Goal: Information Seeking & Learning: Learn about a topic

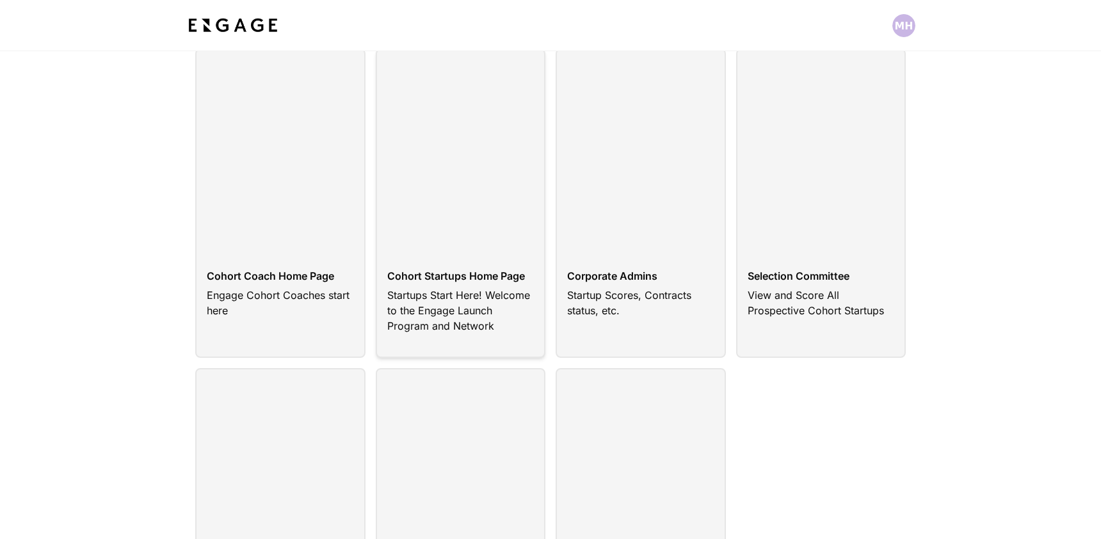
scroll to position [71, 0]
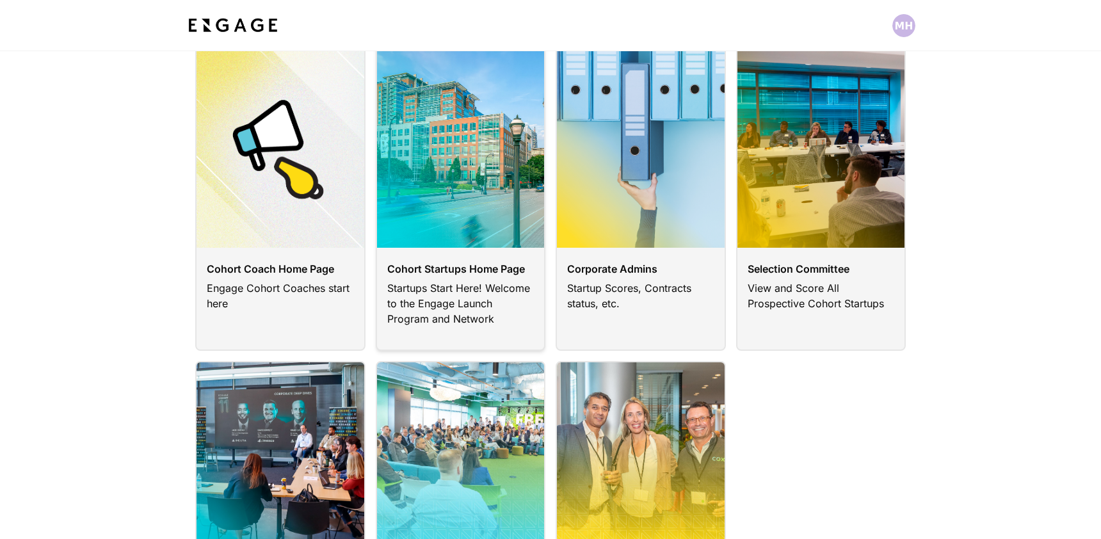
click at [455, 284] on link at bounding box center [461, 196] width 170 height 309
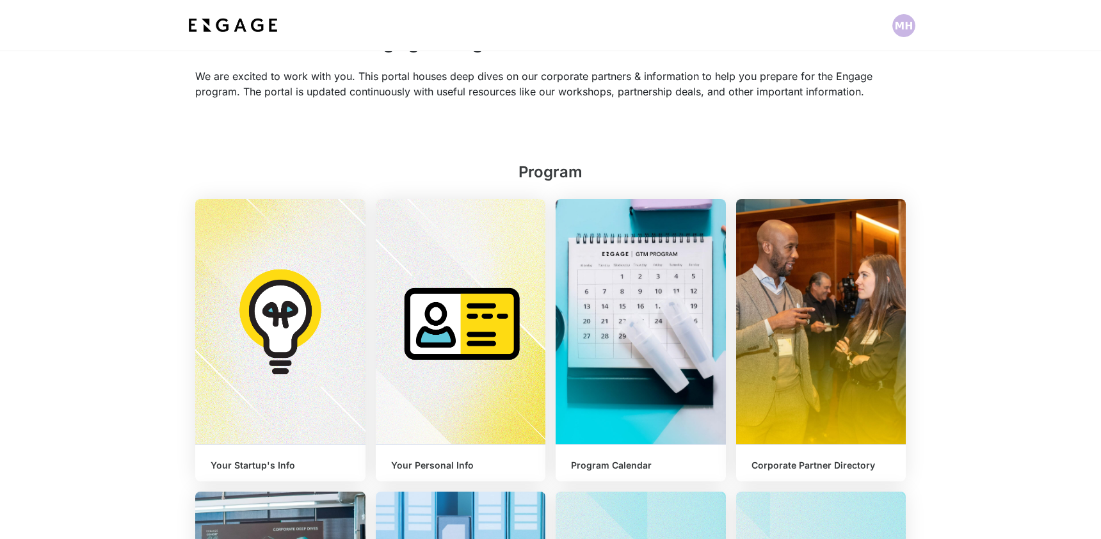
scroll to position [235, 0]
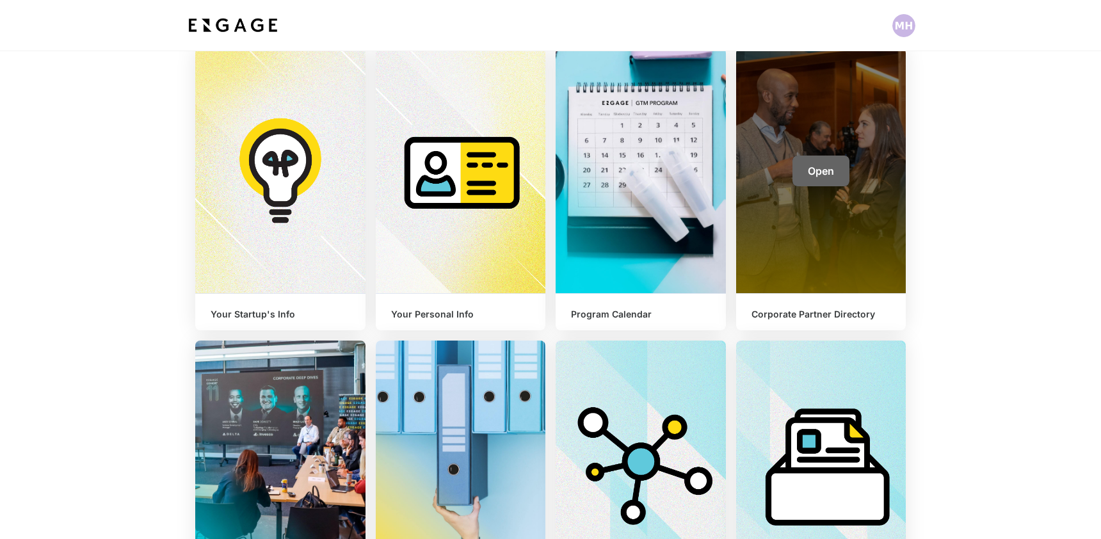
click at [809, 172] on span "Open" at bounding box center [821, 171] width 26 height 13
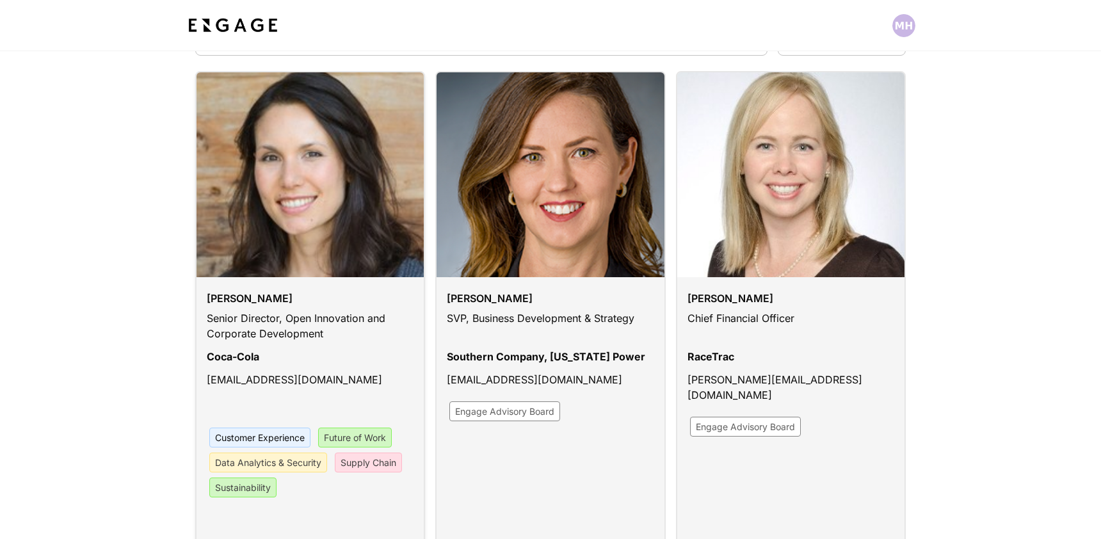
scroll to position [131, 0]
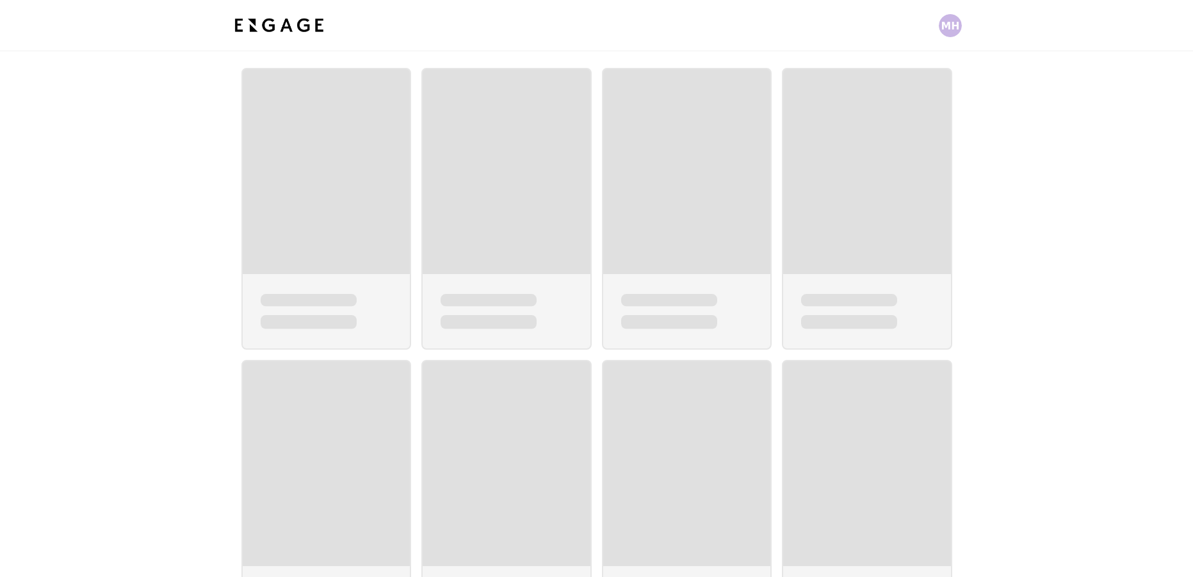
scroll to position [50, 0]
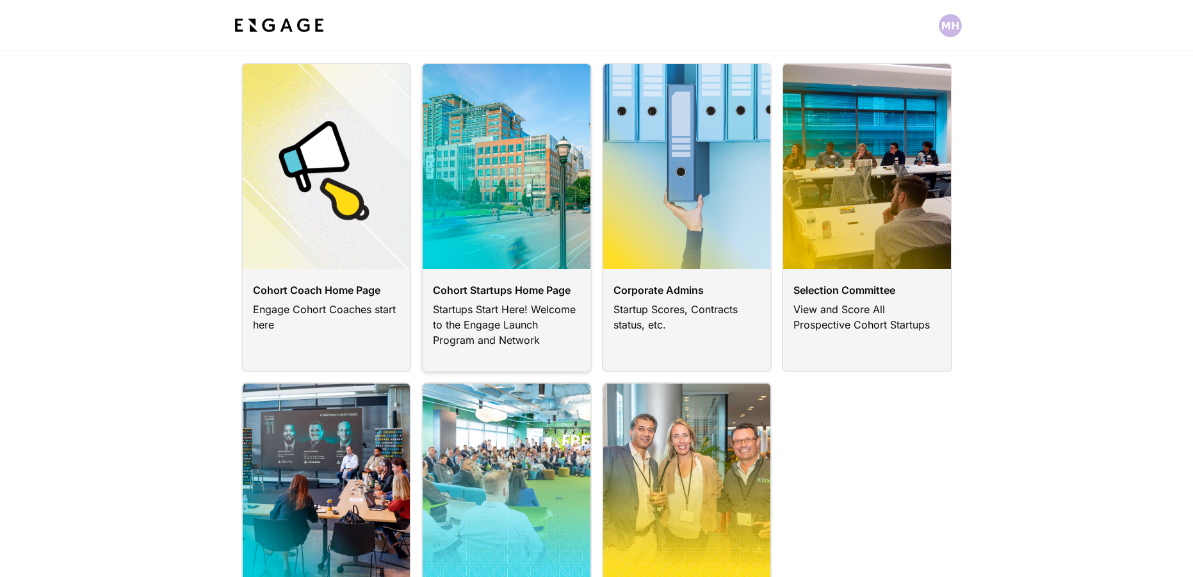
click at [462, 200] on link at bounding box center [506, 217] width 170 height 309
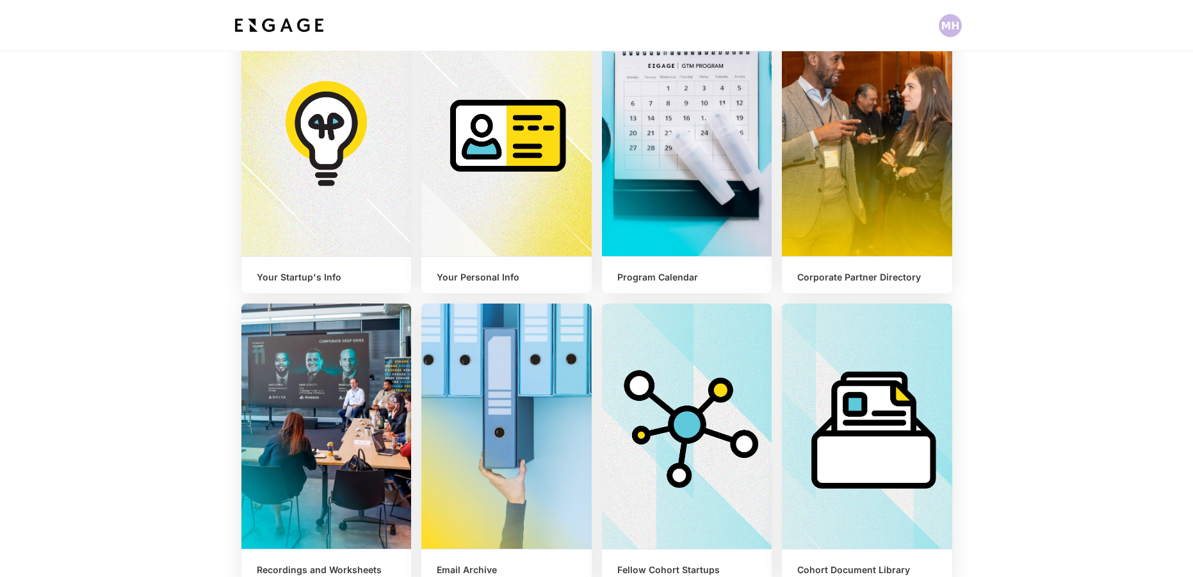
scroll to position [271, 0]
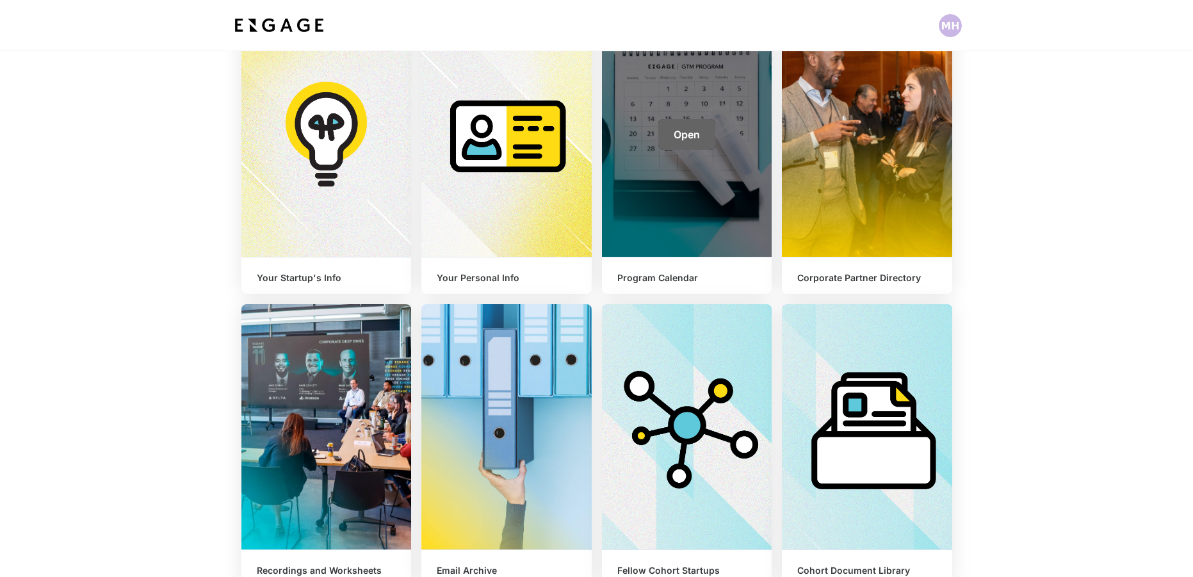
click at [688, 131] on span "Open" at bounding box center [687, 134] width 26 height 13
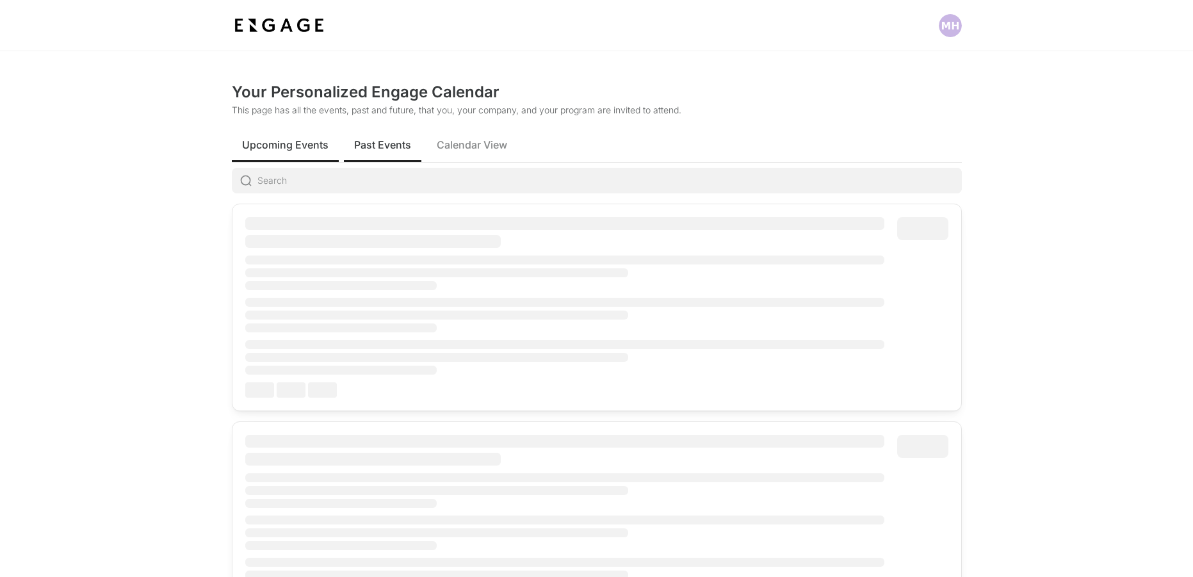
click at [374, 147] on span "Past Events" at bounding box center [382, 144] width 57 height 15
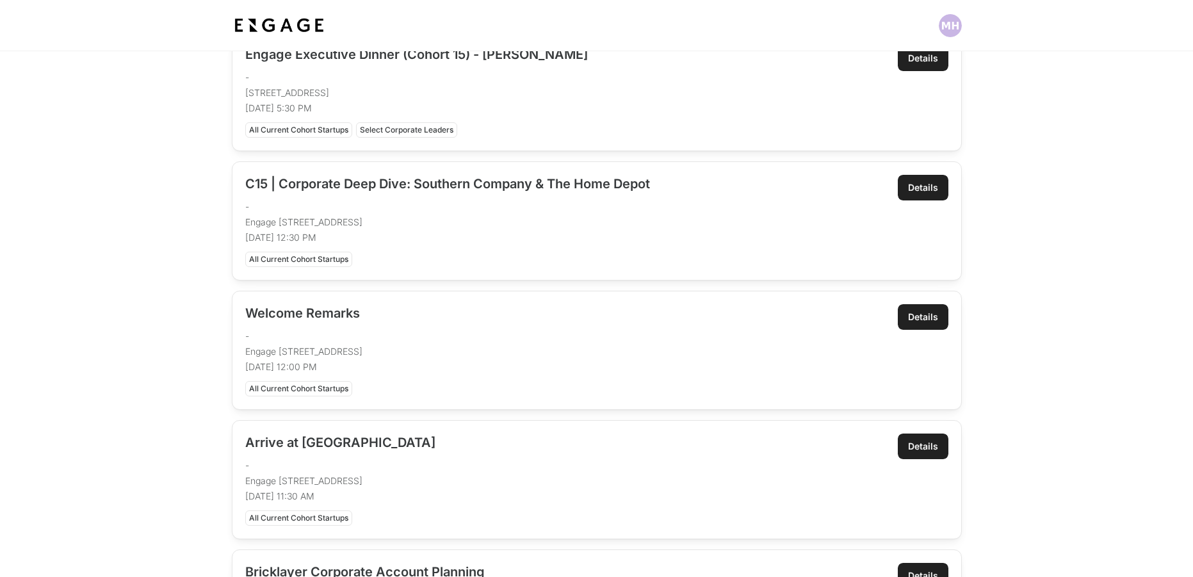
scroll to position [302, 0]
click at [394, 221] on p "Engage 75 5th NW #2100, ATlanta, Ga 30332, USA" at bounding box center [565, 221] width 640 height 13
click at [927, 188] on div "Details" at bounding box center [923, 187] width 30 height 13
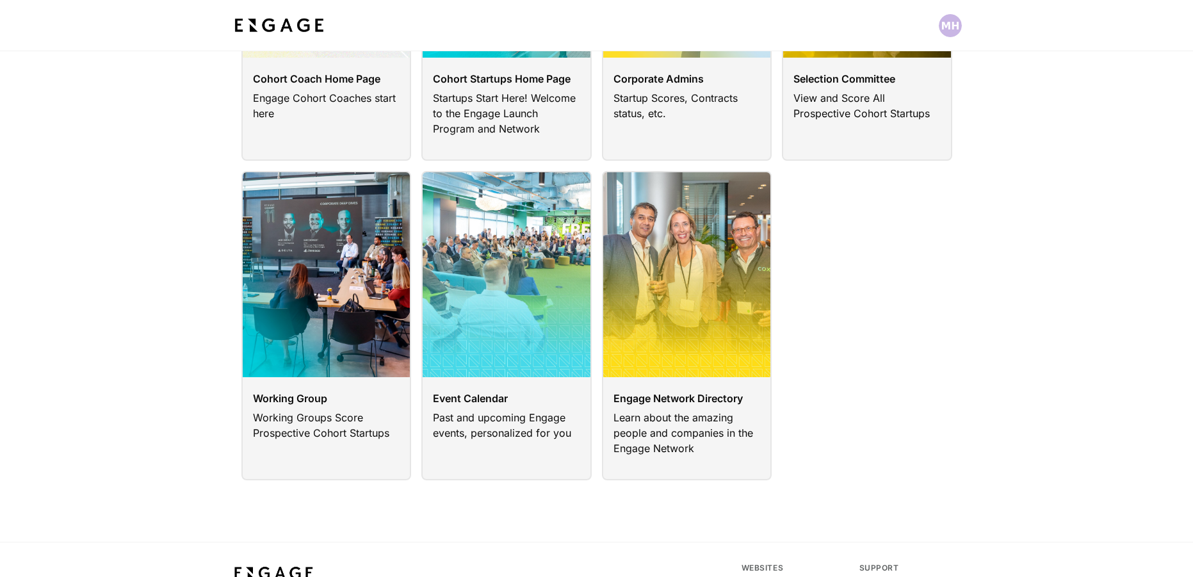
scroll to position [86, 0]
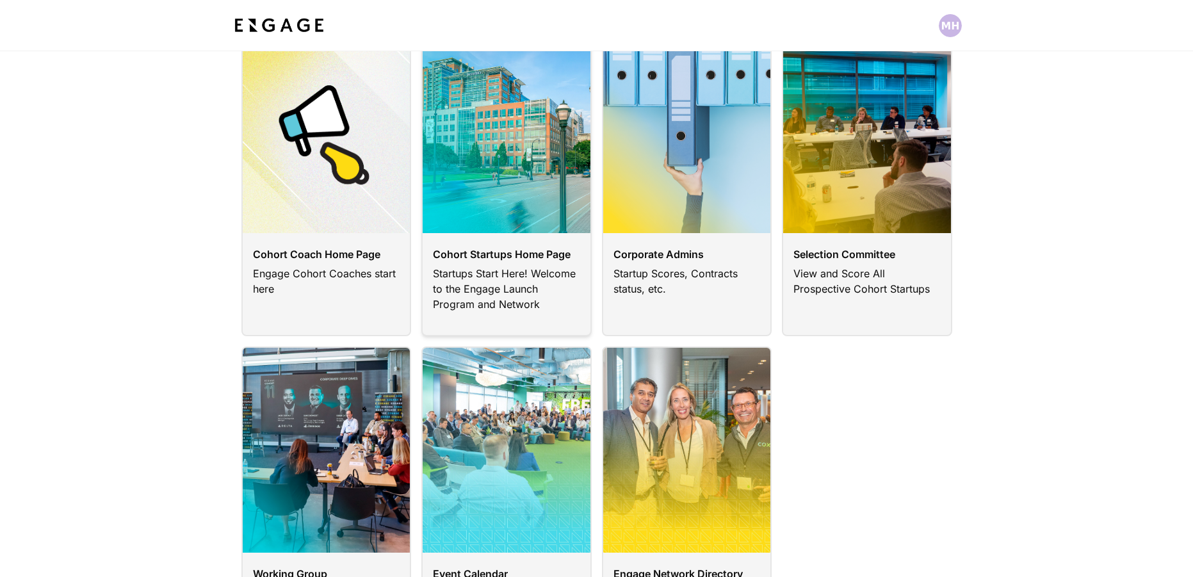
click at [484, 128] on link at bounding box center [506, 181] width 170 height 309
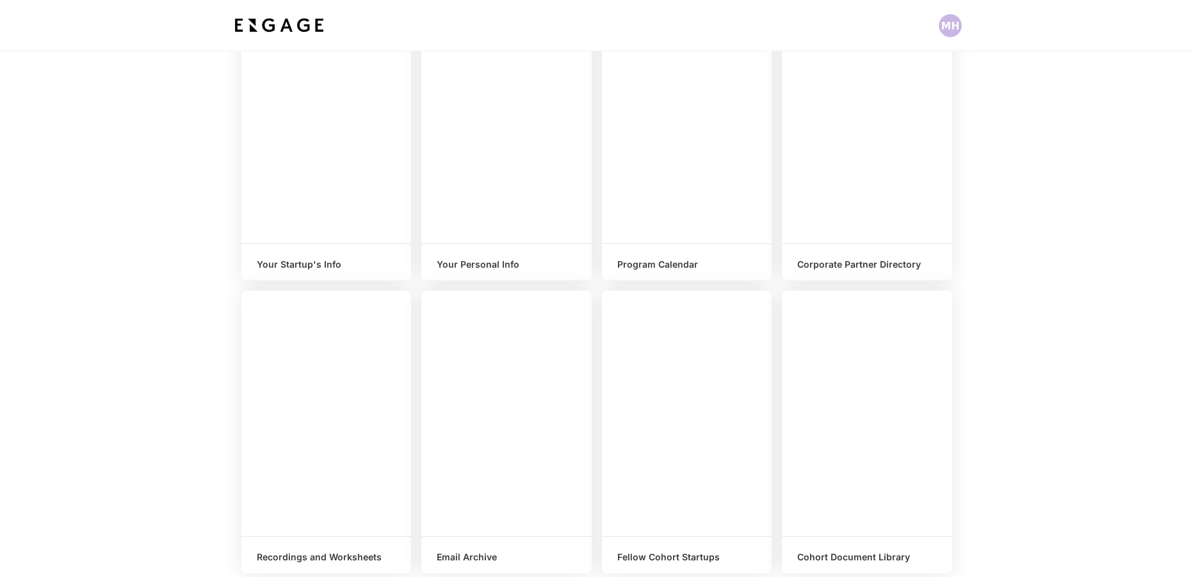
scroll to position [426, 0]
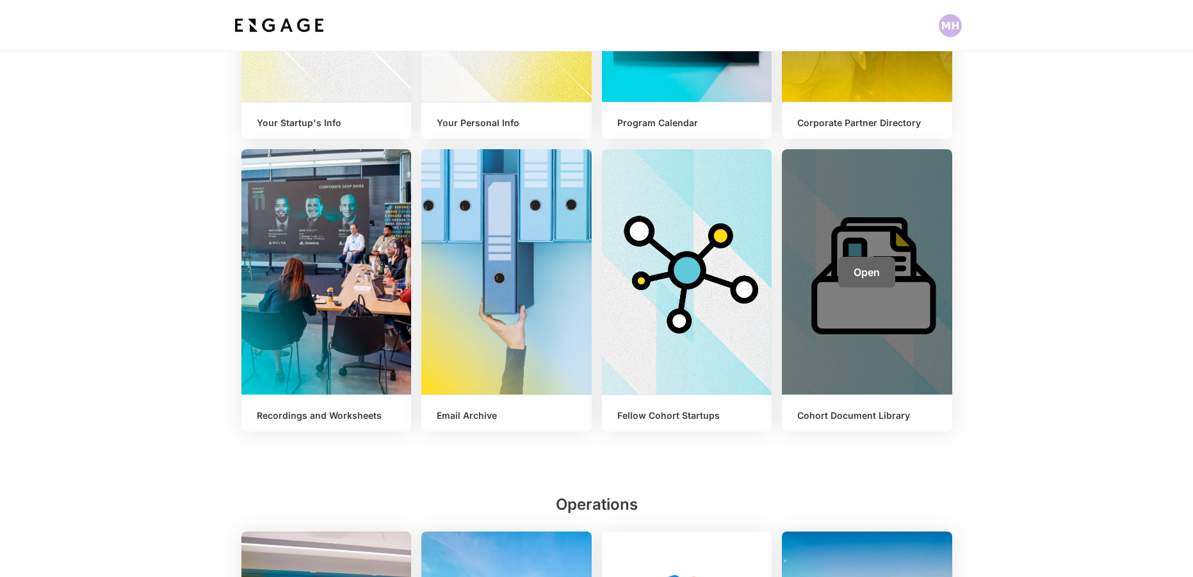
click at [854, 286] on link "Open" at bounding box center [866, 272] width 57 height 31
click at [854, 277] on span "Open" at bounding box center [867, 272] width 26 height 13
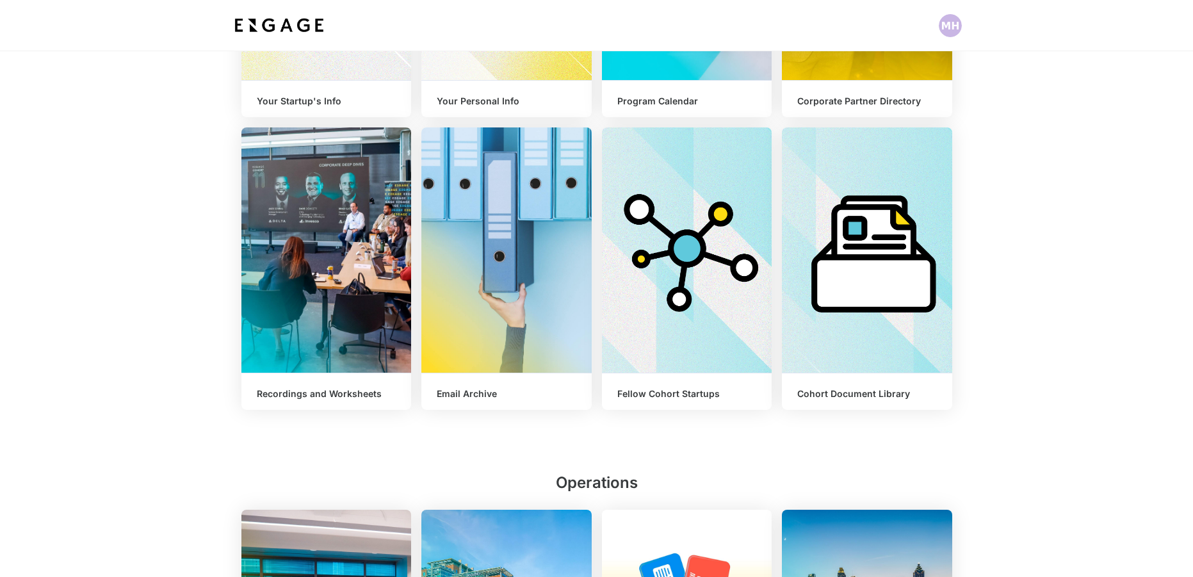
scroll to position [449, 0]
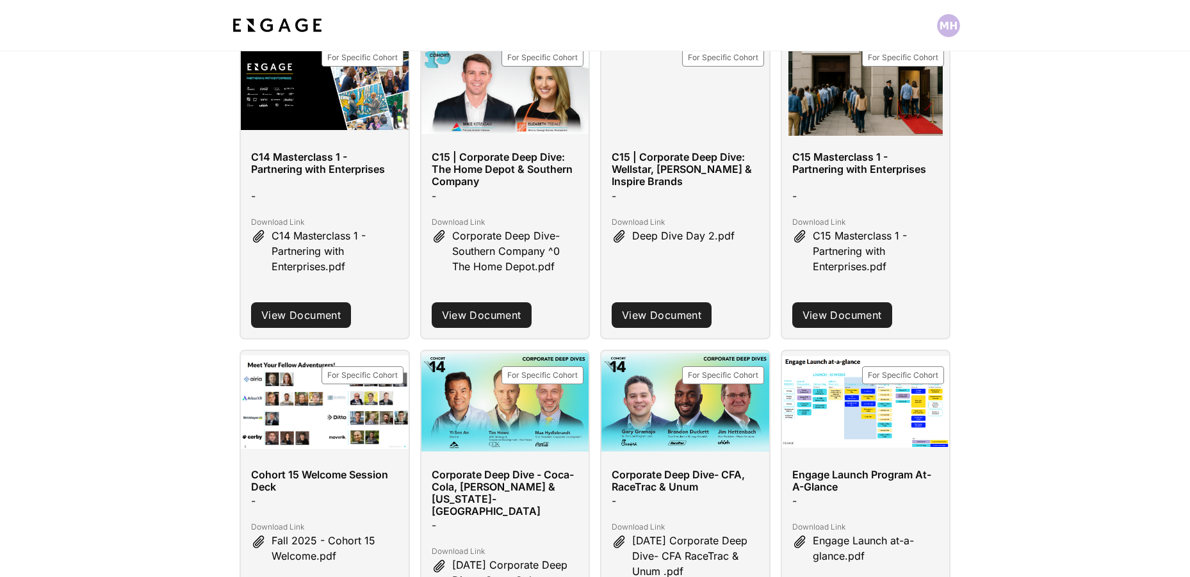
scroll to position [271, 0]
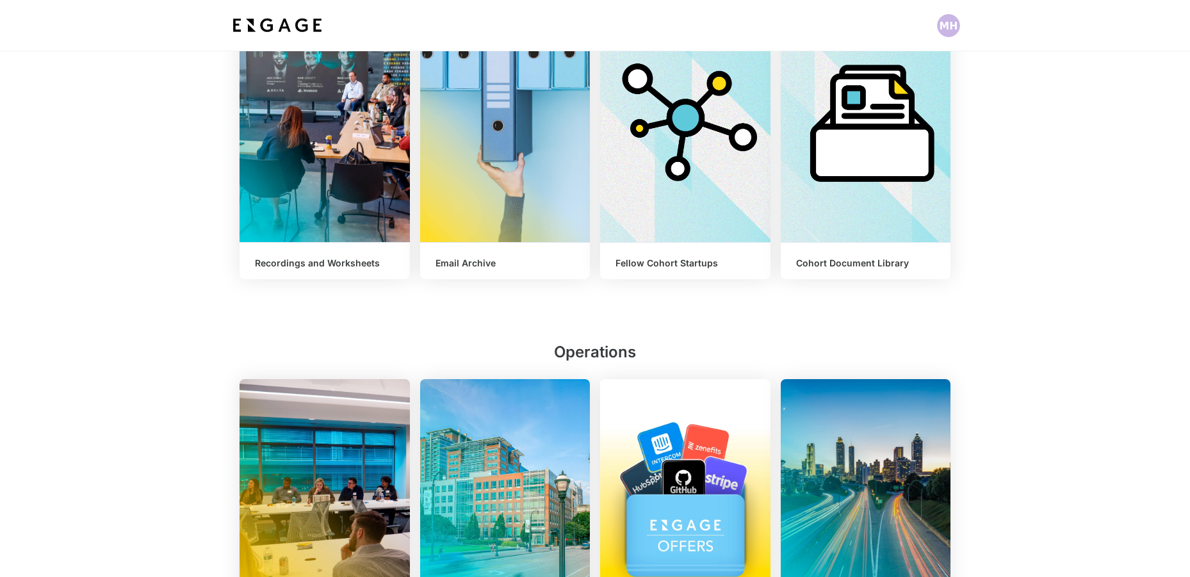
scroll to position [797, 0]
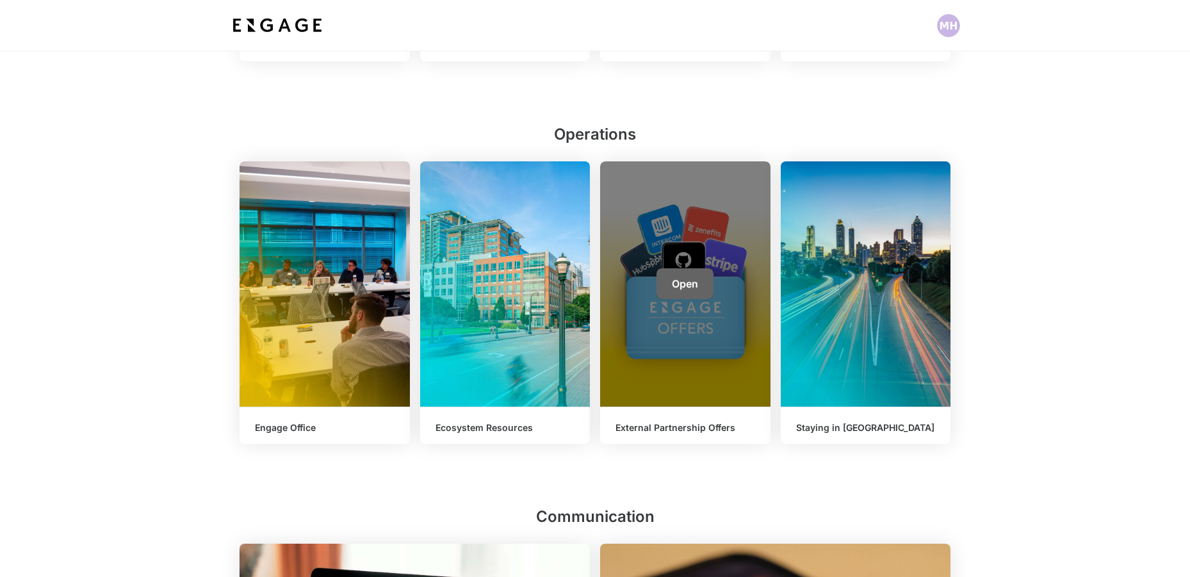
click at [663, 271] on link "Open" at bounding box center [684, 283] width 57 height 31
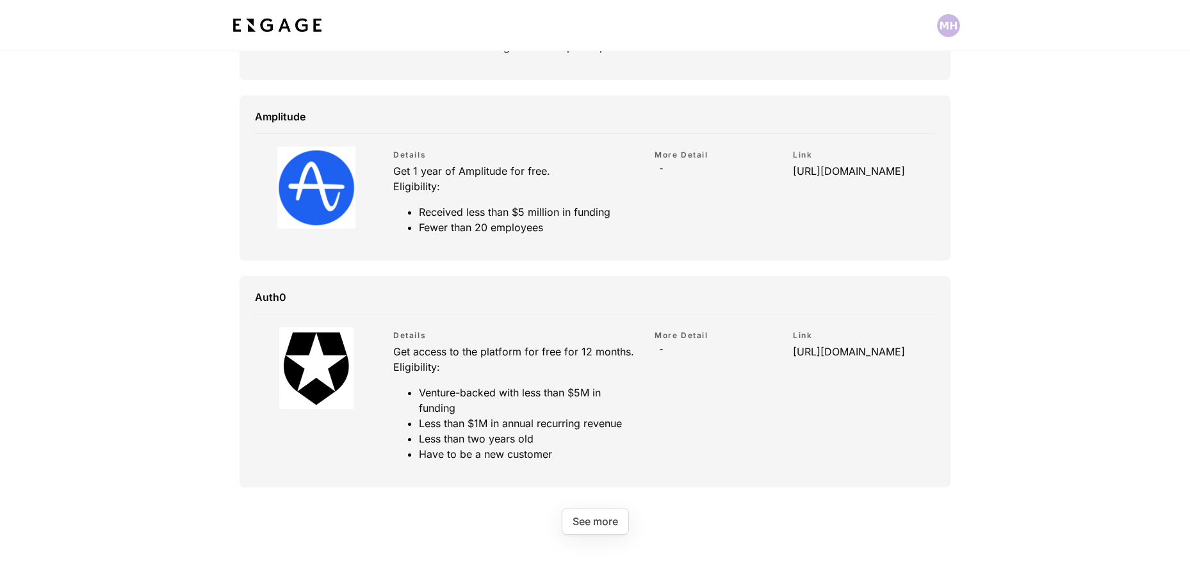
scroll to position [1014, 0]
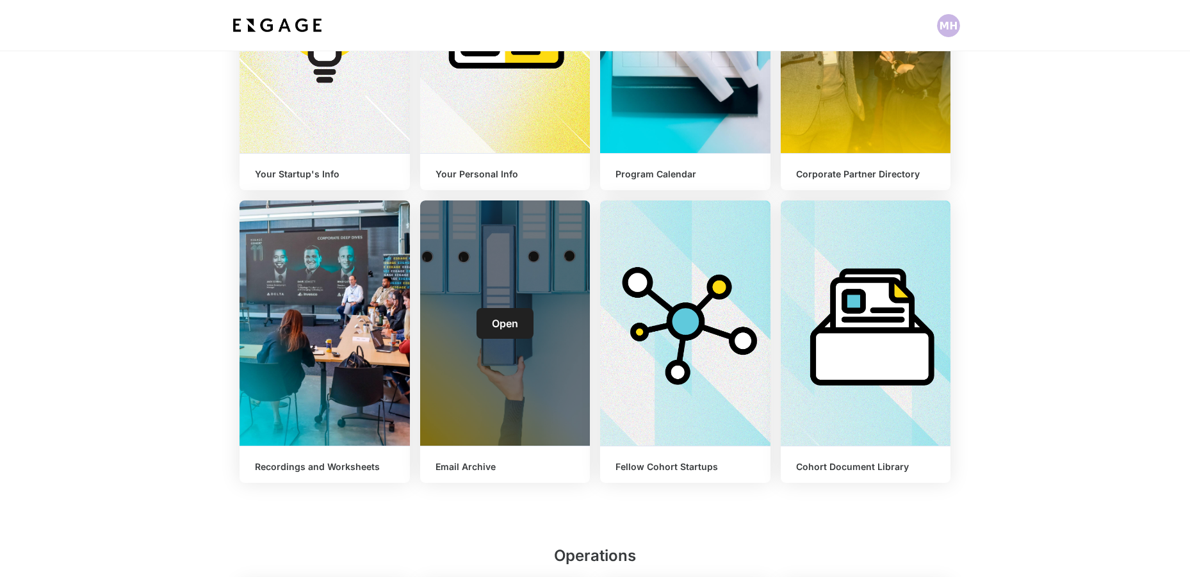
scroll to position [389, 0]
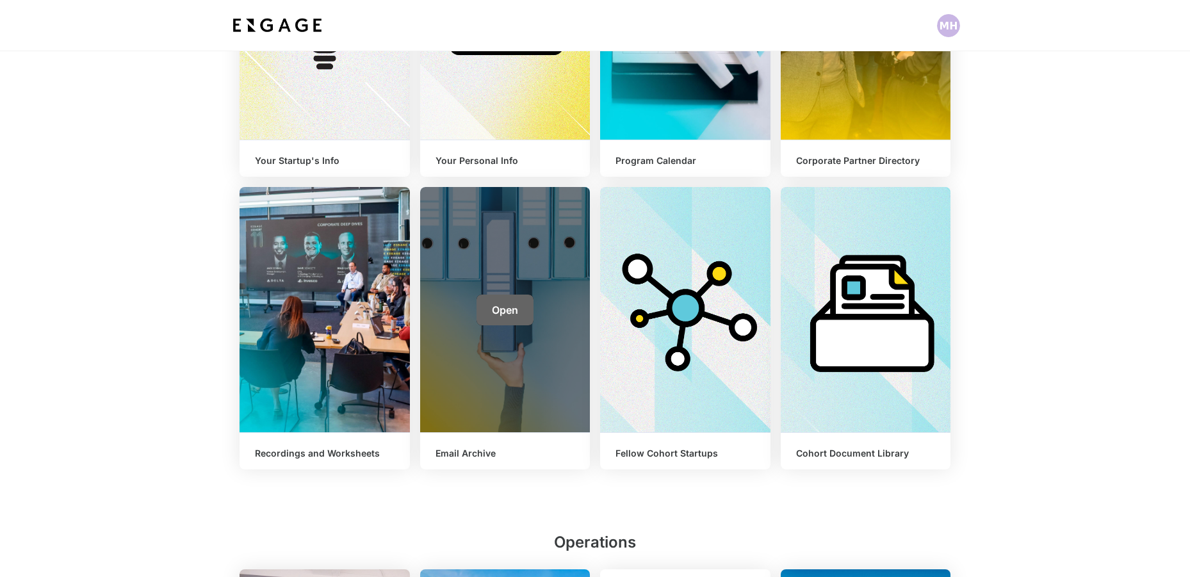
click at [505, 316] on span "Open" at bounding box center [505, 309] width 26 height 13
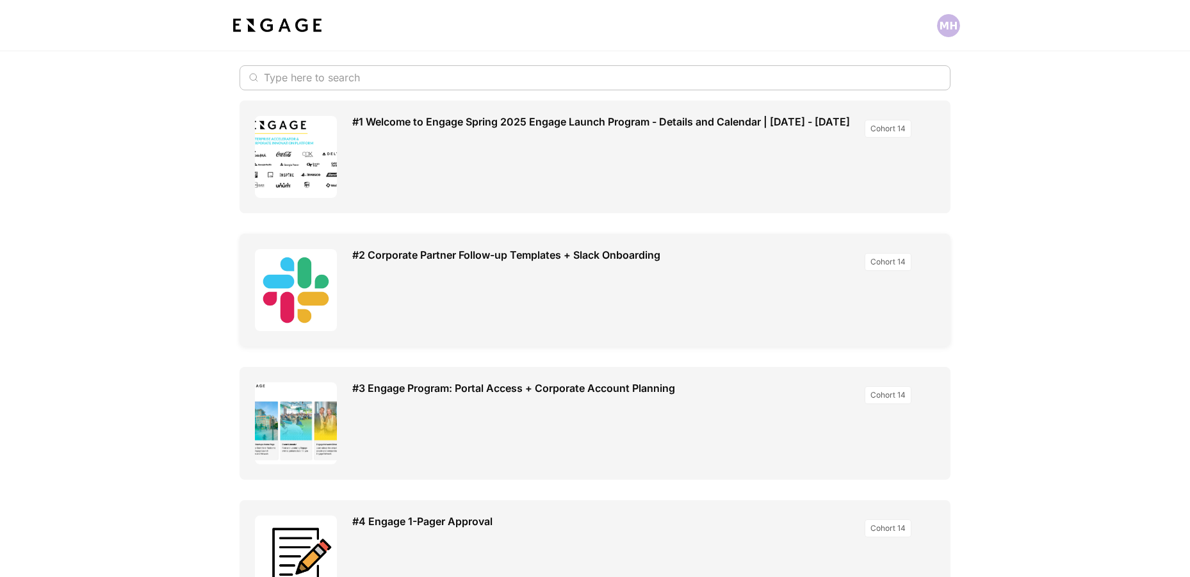
scroll to position [412, 0]
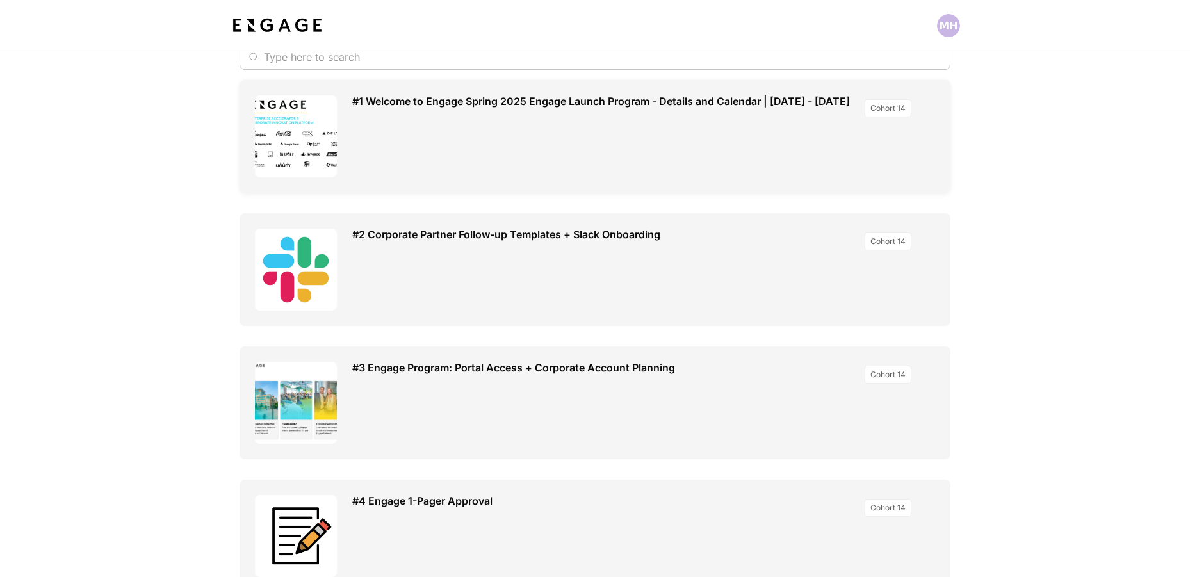
click at [420, 173] on div "#1 Welcome to Engage Spring 2025 Engage Launch Program - Details and Calendar |…" at bounding box center [608, 136] width 512 height 82
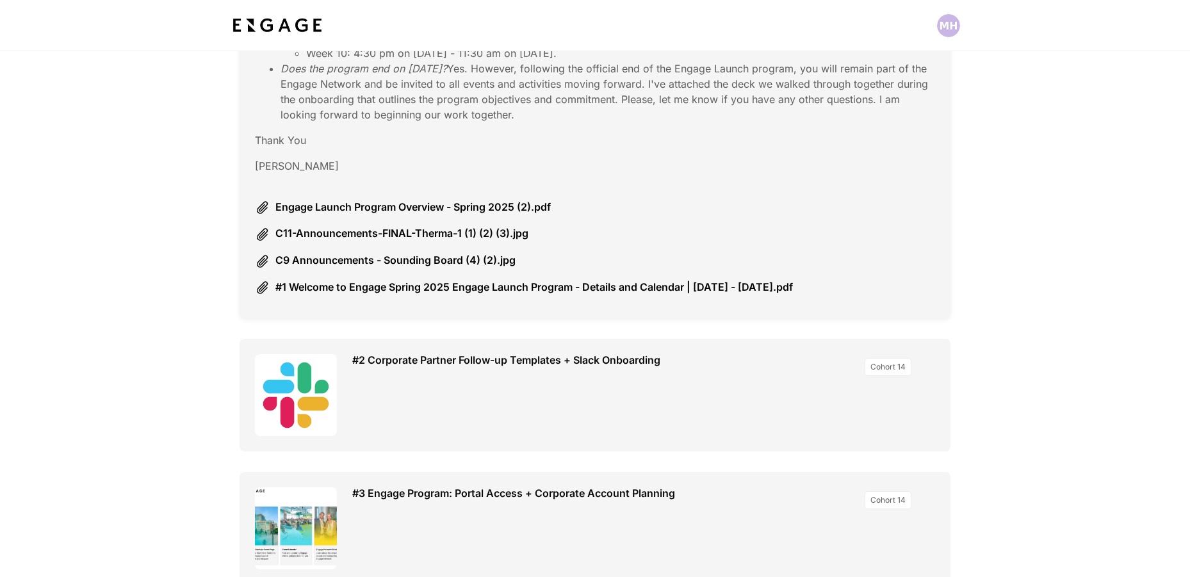
scroll to position [1477, 0]
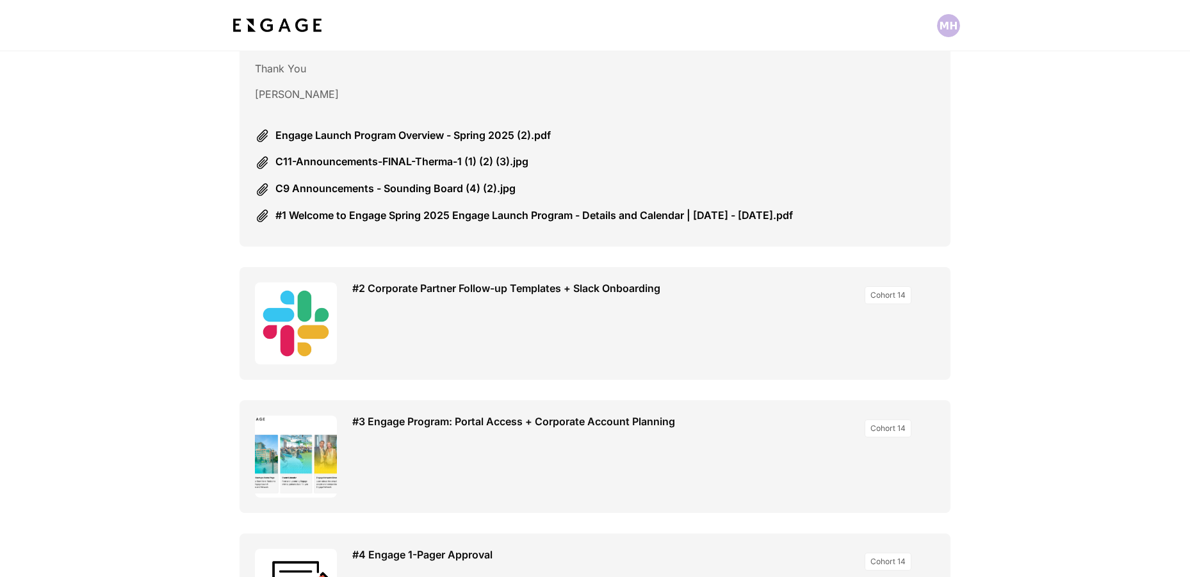
click at [138, 343] on div "​ ​ #1 Welcome to Engage Spring 2025 Engage Launch Program - Details and Calend…" at bounding box center [595, 370] width 1190 height 2801
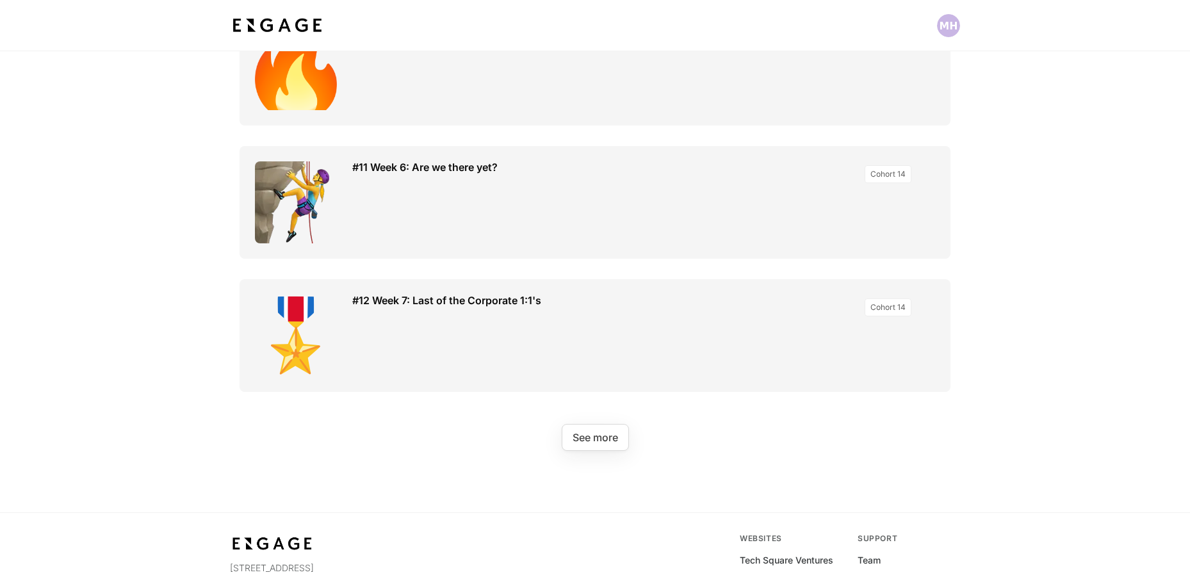
scroll to position [2941, 0]
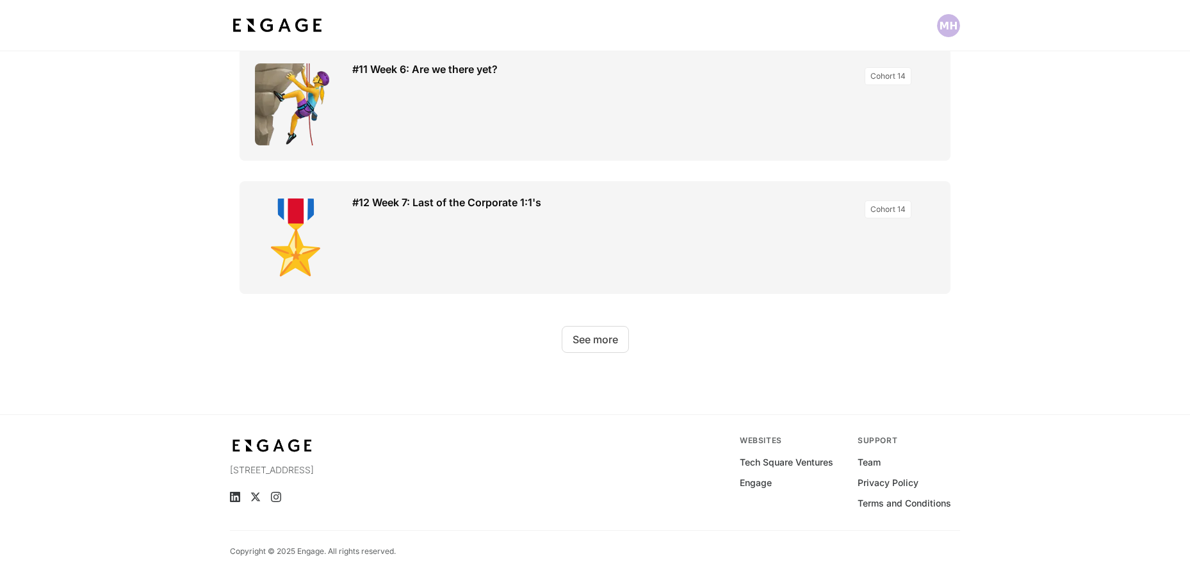
click at [601, 338] on button "See more" at bounding box center [595, 339] width 67 height 27
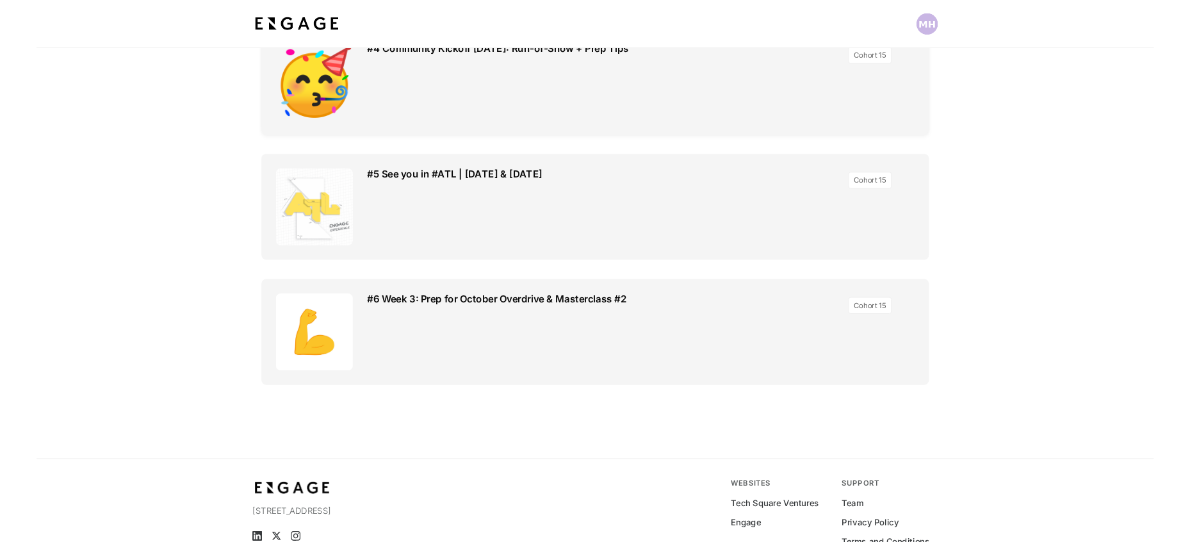
scroll to position [3978, 0]
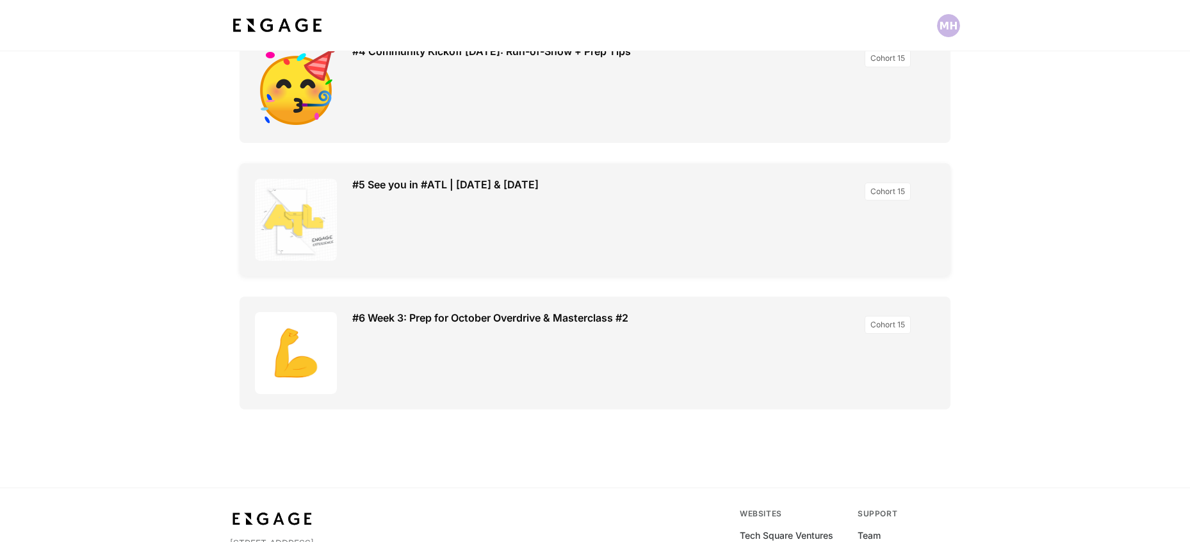
click at [409, 251] on div "#5 See you in #ATL | September 16 & 17" at bounding box center [608, 220] width 512 height 82
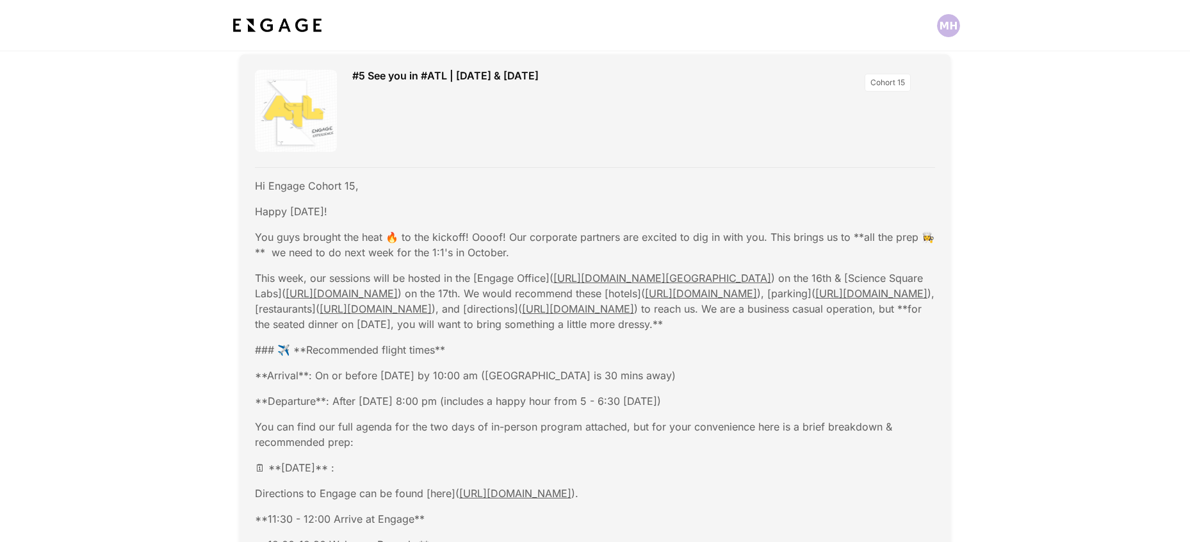
scroll to position [4069, 0]
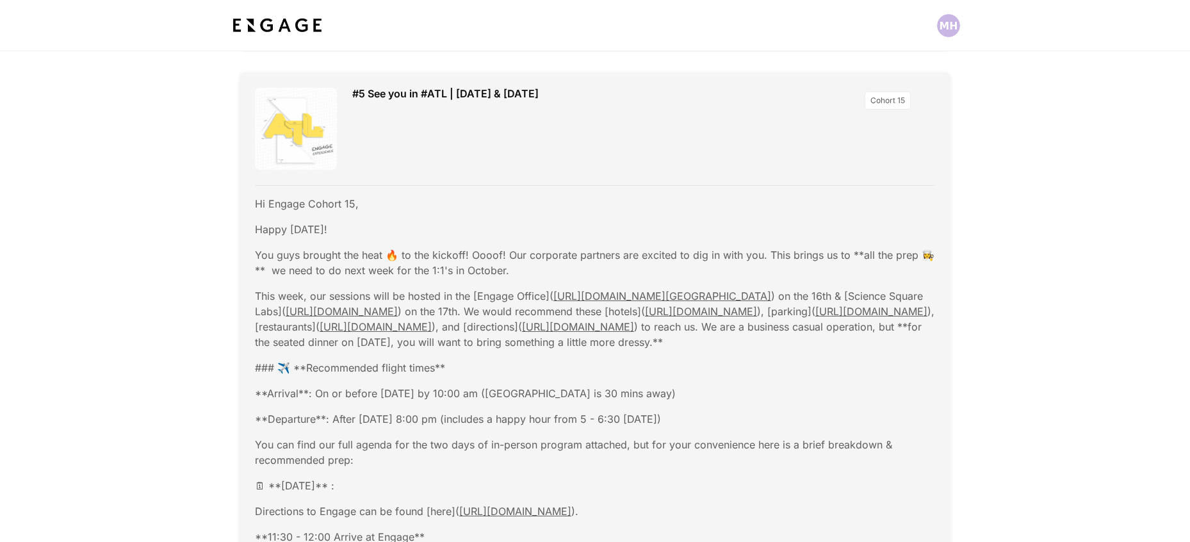
click at [384, 170] on div "#5 See you in #ATL | September 16 & 17" at bounding box center [608, 129] width 512 height 82
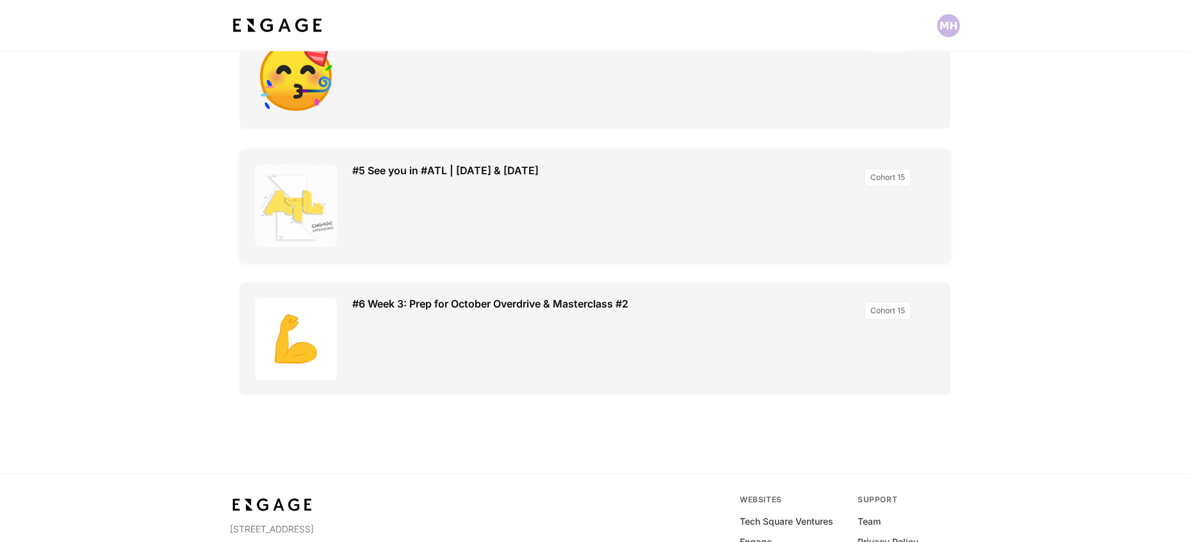
scroll to position [3989, 0]
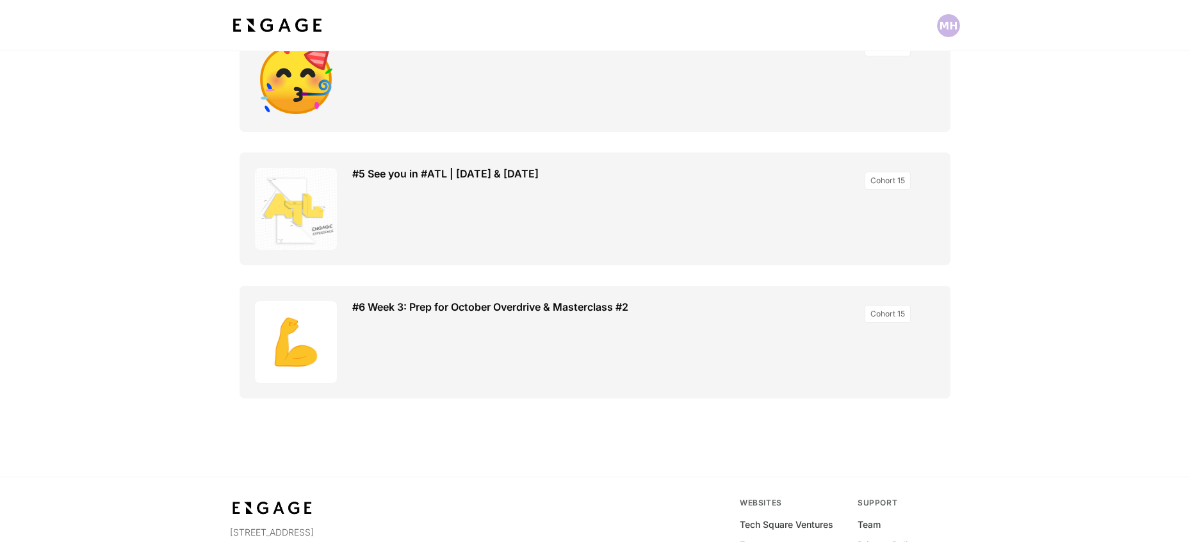
click at [254, 19] on img at bounding box center [277, 25] width 95 height 23
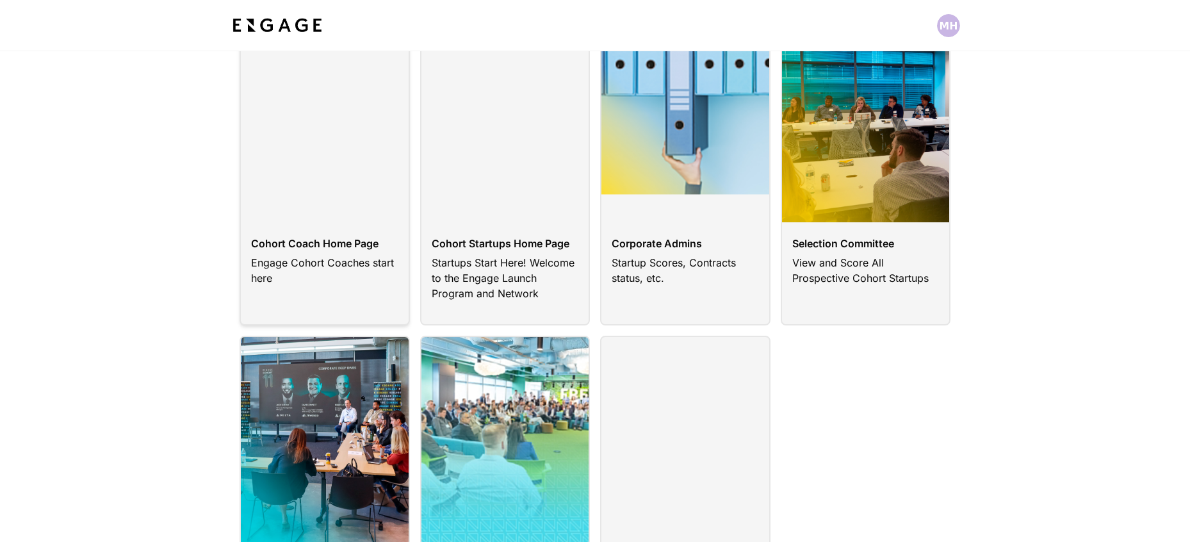
scroll to position [255, 0]
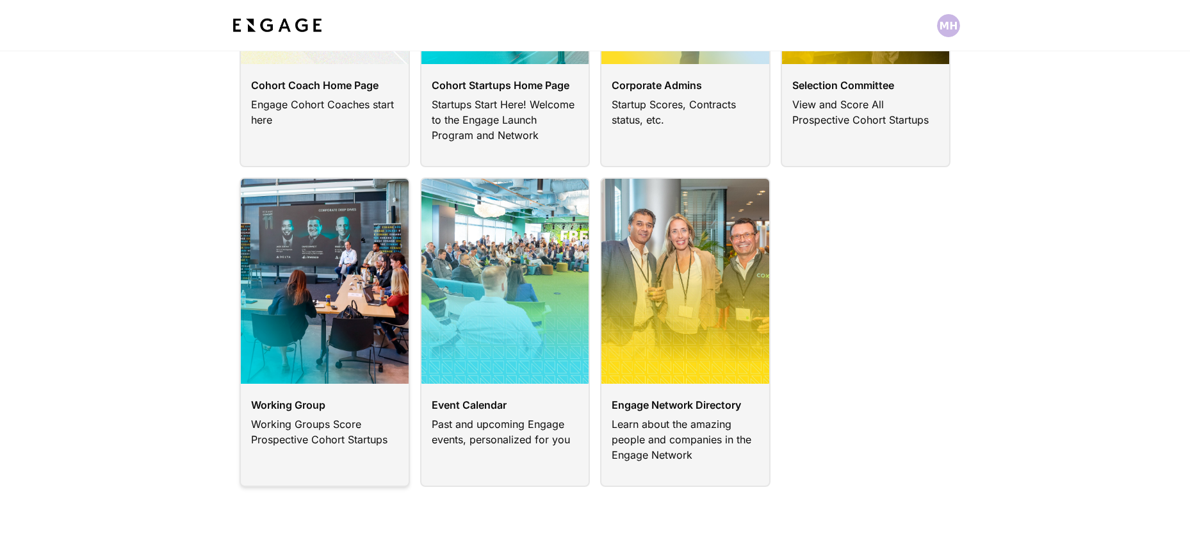
click at [298, 330] on link at bounding box center [324, 331] width 170 height 309
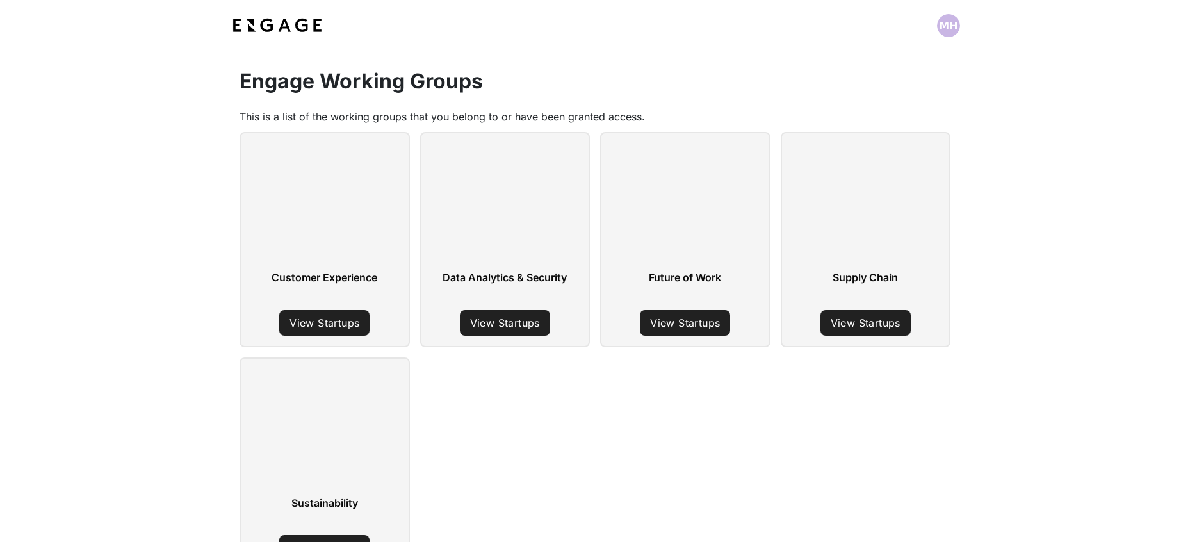
scroll to position [41, 0]
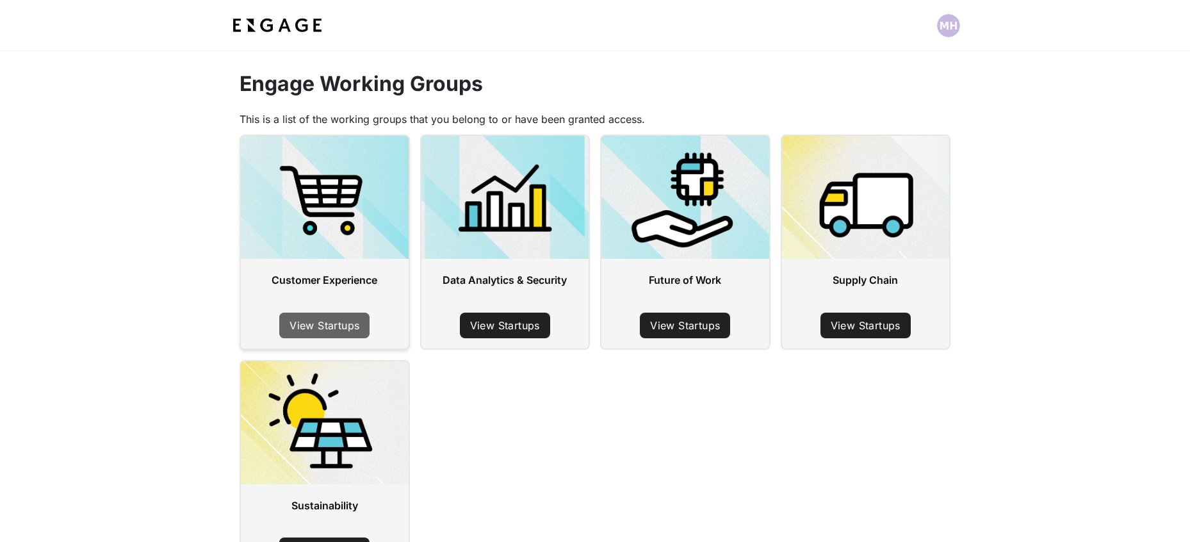
click at [339, 329] on link "View Startups" at bounding box center [324, 325] width 90 height 26
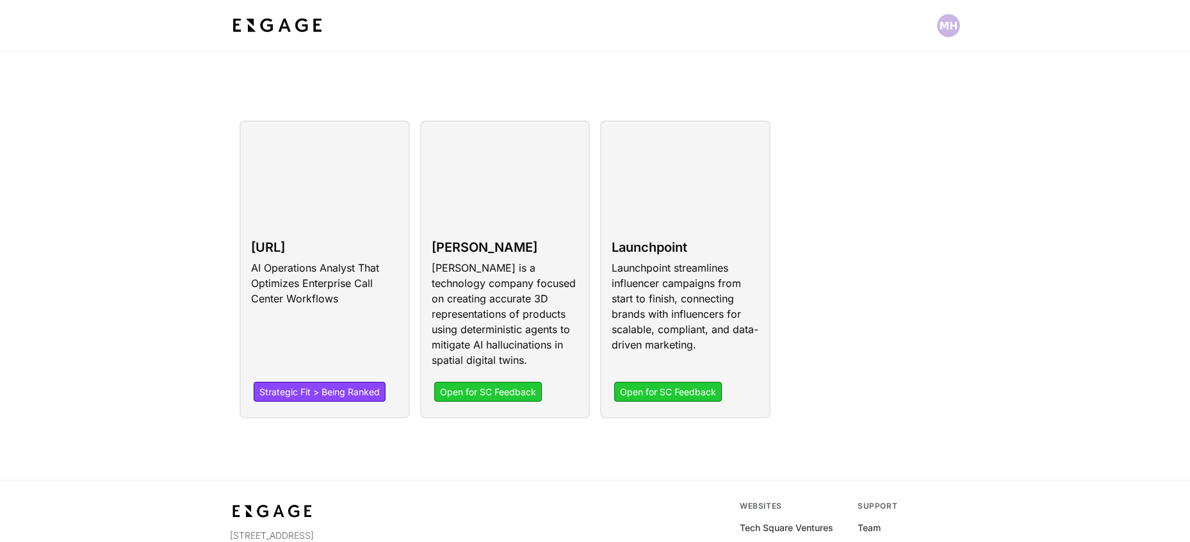
scroll to position [68, 0]
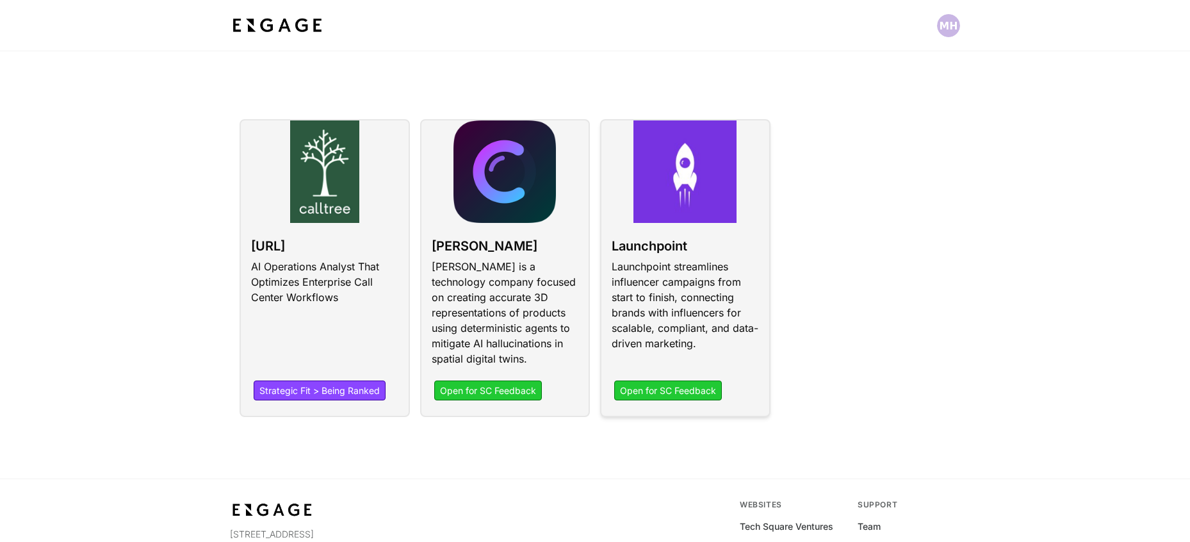
click at [675, 314] on link at bounding box center [685, 268] width 170 height 298
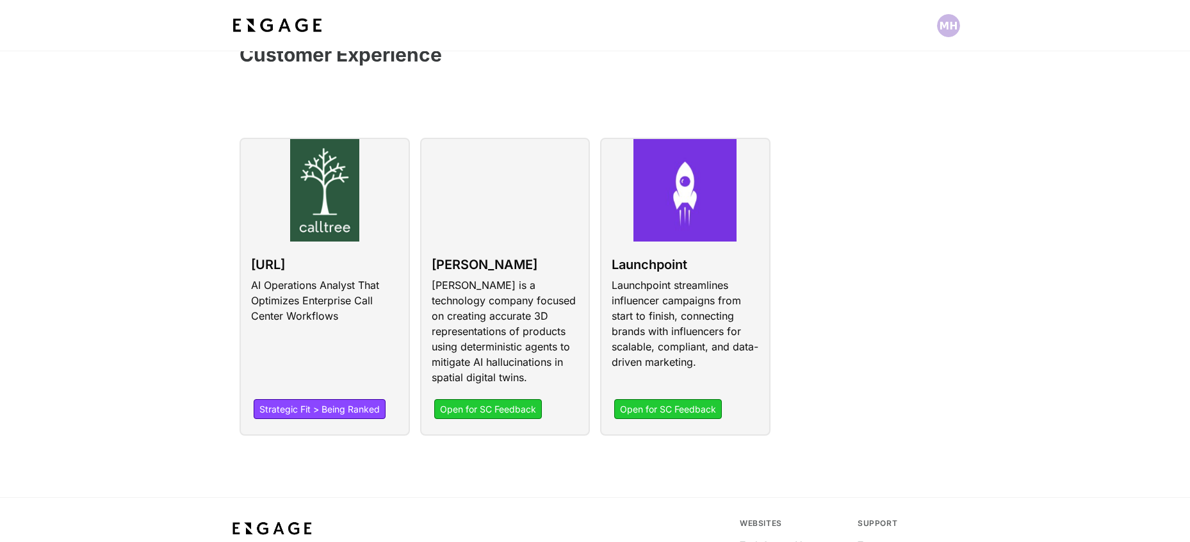
scroll to position [51, 0]
